Goal: Transaction & Acquisition: Book appointment/travel/reservation

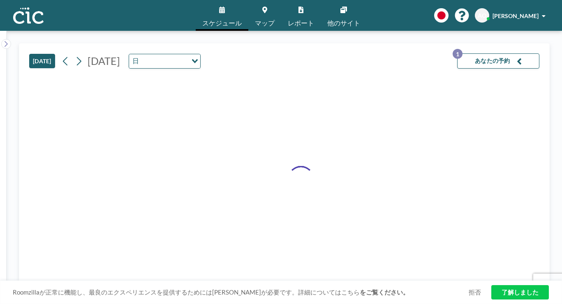
scroll to position [365, 0]
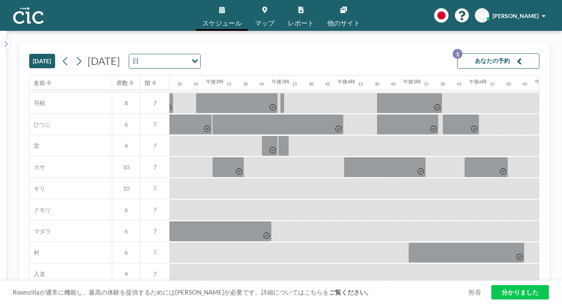
scroll to position [0, 878]
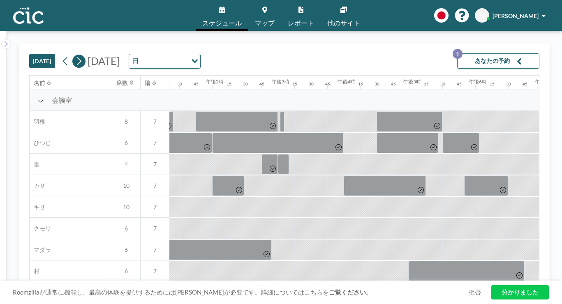
click at [75, 55] on icon at bounding box center [79, 61] width 8 height 12
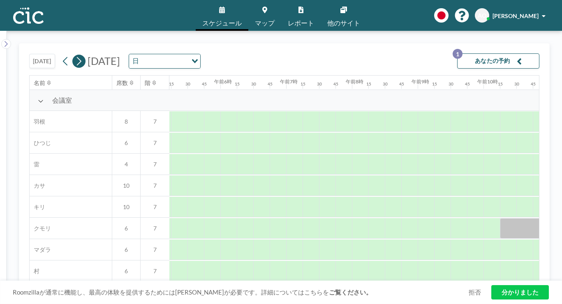
scroll to position [0, 414]
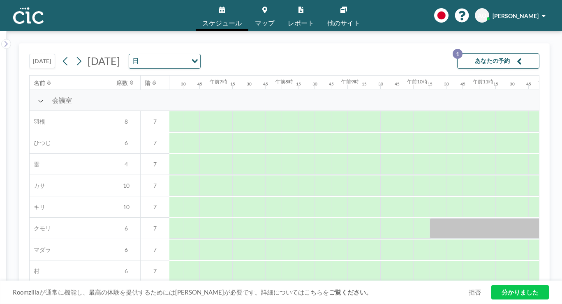
click at [169, 56] on input "オプションを検索" at bounding box center [163, 61] width 45 height 11
click at [169, 56] on input "オプションを検索" at bounding box center [160, 61] width 60 height 11
click at [75, 55] on icon at bounding box center [79, 61] width 8 height 12
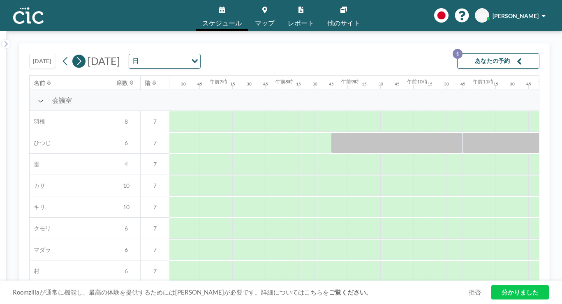
click at [75, 55] on icon at bounding box center [79, 61] width 8 height 12
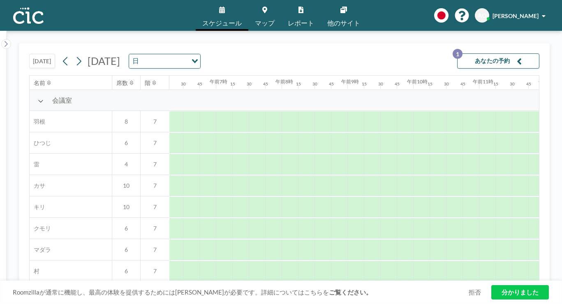
click at [132, 54] on div "2025年9月29日月曜日 日 読み込み中..." at bounding box center [129, 61] width 141 height 15
click at [120, 55] on font "[DATE]" at bounding box center [104, 61] width 32 height 12
click at [237, 19] on font "スケジュール" at bounding box center [221, 23] width 39 height 8
click at [229, 9] on link "スケジュール" at bounding box center [222, 15] width 53 height 31
click at [33, 58] on font "[DATE]" at bounding box center [42, 61] width 19 height 7
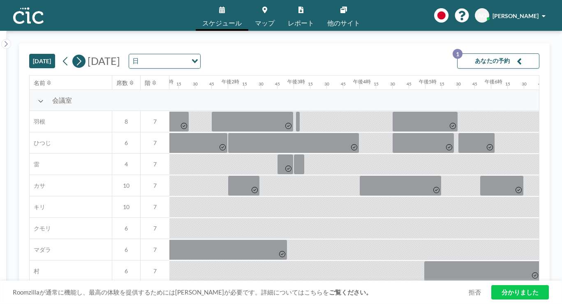
scroll to position [0, 878]
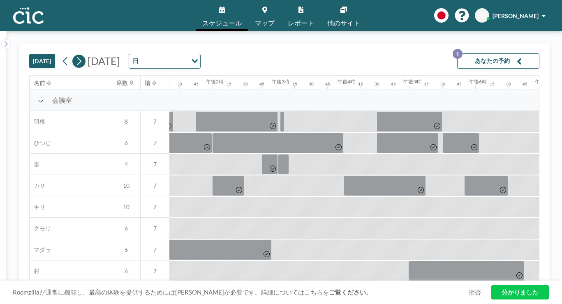
click at [75, 55] on icon at bounding box center [79, 61] width 8 height 12
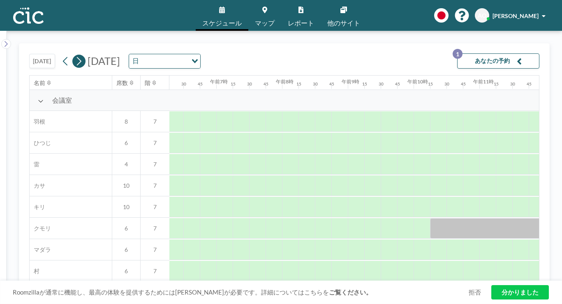
scroll to position [0, 414]
click at [225, 9] on icon at bounding box center [222, 10] width 6 height 7
click at [269, 11] on link "マップ" at bounding box center [264, 15] width 33 height 31
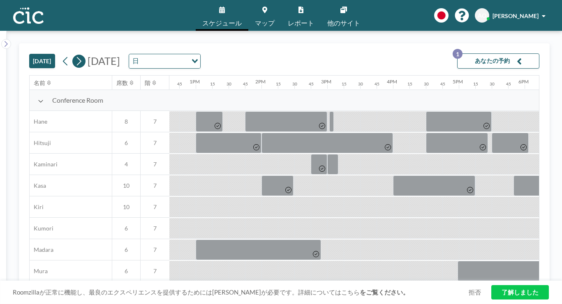
scroll to position [0, 878]
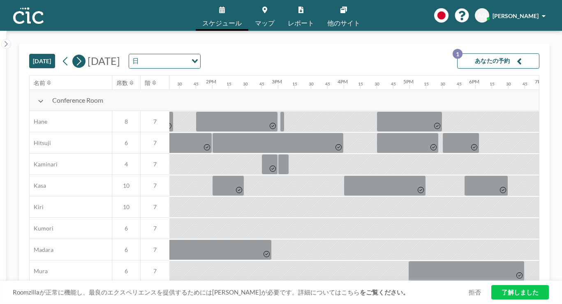
click at [75, 55] on icon at bounding box center [79, 61] width 8 height 12
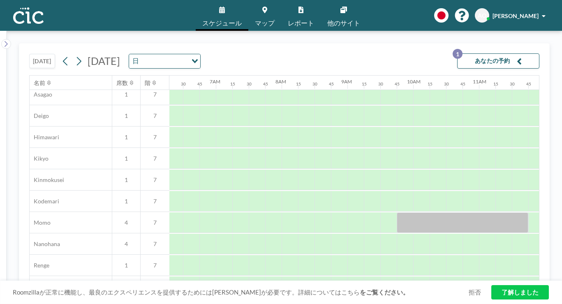
scroll to position [280, 414]
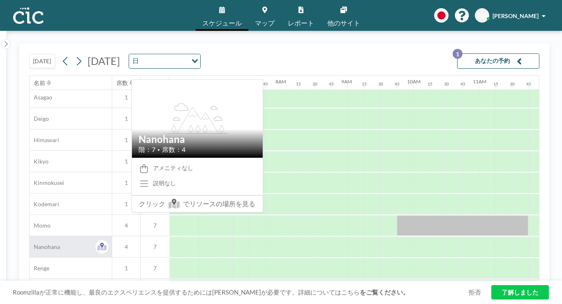
click at [50, 236] on div "Nanohana" at bounding box center [71, 246] width 82 height 21
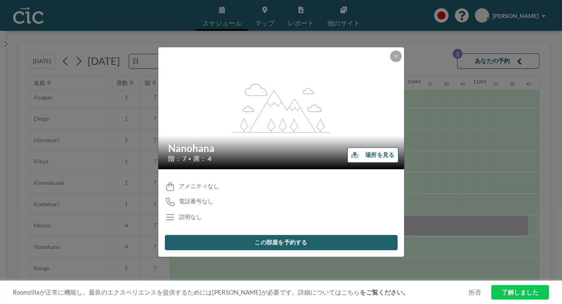
click at [390, 62] on div at bounding box center [396, 57] width 12 height 12
click at [390, 62] on button at bounding box center [396, 57] width 12 height 12
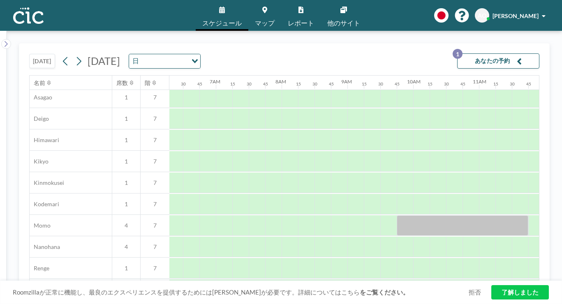
click at [255, 1] on link "マップ" at bounding box center [264, 15] width 33 height 31
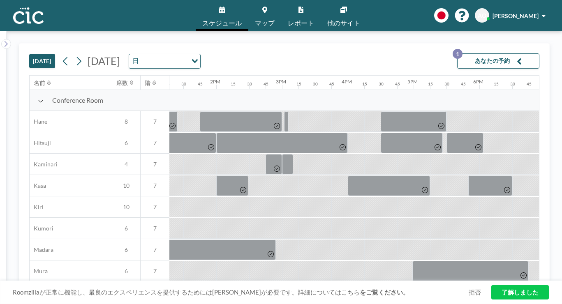
scroll to position [0, 878]
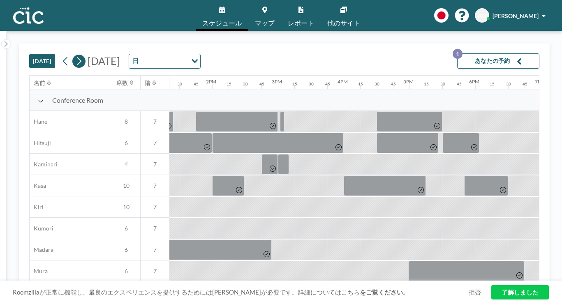
click at [75, 55] on icon at bounding box center [79, 61] width 8 height 12
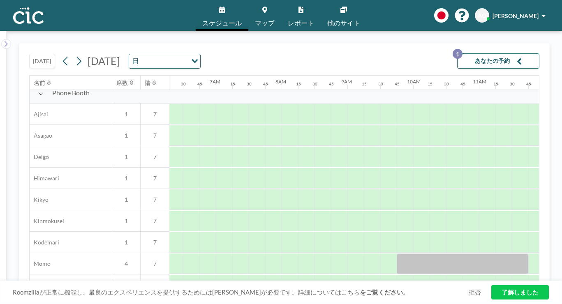
scroll to position [239, 414]
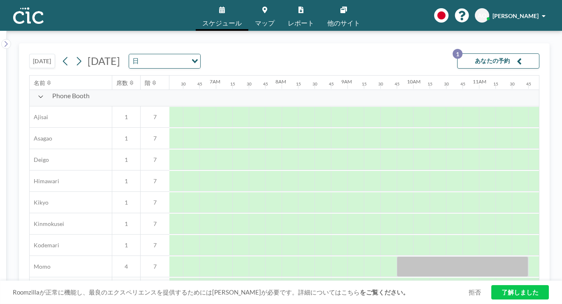
click at [268, 20] on span "マップ" at bounding box center [265, 23] width 20 height 7
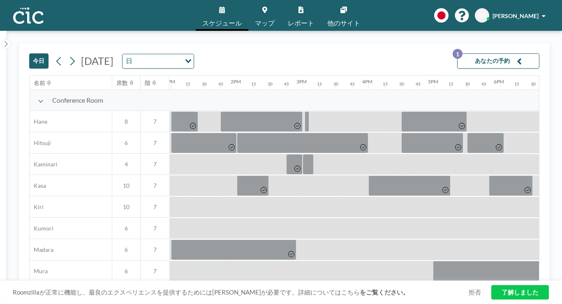
scroll to position [0, 878]
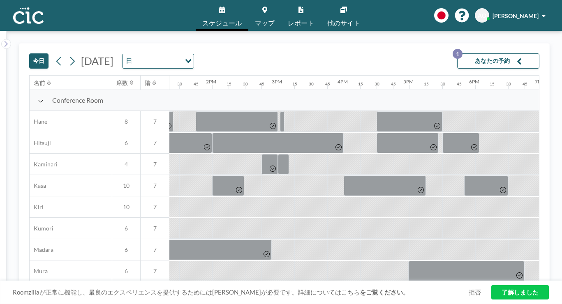
click at [70, 57] on icon at bounding box center [72, 61] width 5 height 9
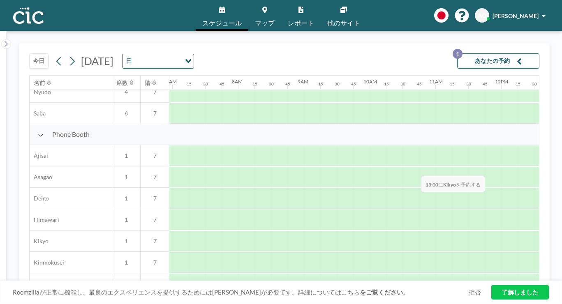
scroll to position [201, 481]
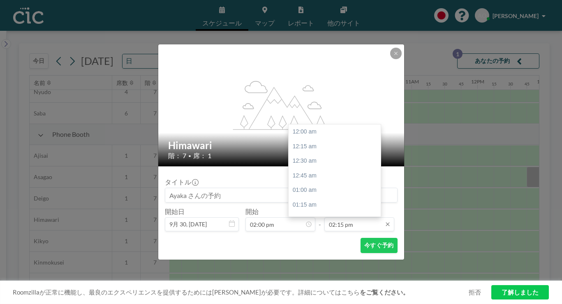
scroll to position [748, 0]
click at [340, 217] on input "02:15 pm" at bounding box center [359, 224] width 70 height 14
click at [313, 222] on div "03:00 pm" at bounding box center [335, 229] width 92 height 15
type input "03:00 pm"
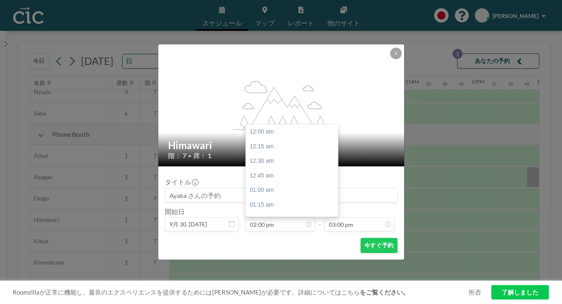
scroll to position [787, 0]
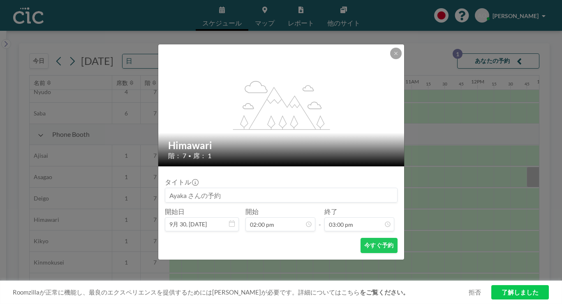
click at [267, 188] on input at bounding box center [281, 195] width 232 height 14
type input "ぺろっぺ予約席"
click at [361, 238] on button "今すぐ予約" at bounding box center [379, 245] width 37 height 15
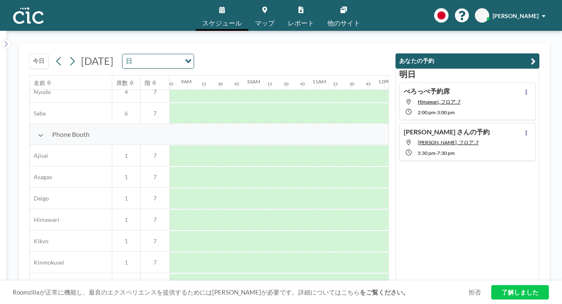
scroll to position [201, 584]
